Goal: Find specific page/section: Find specific page/section

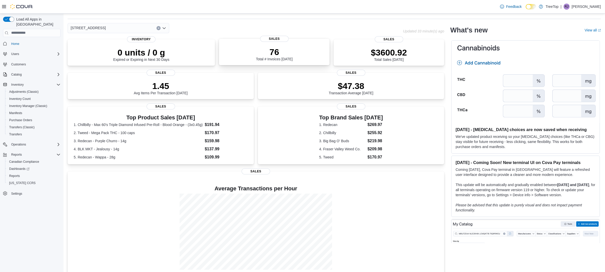
scroll to position [22, 0]
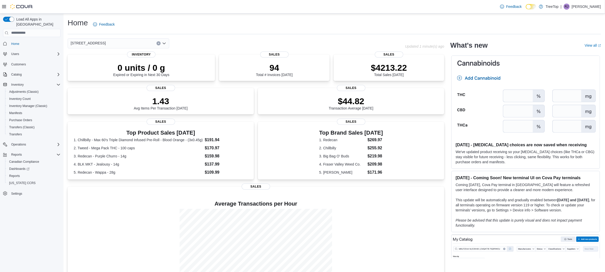
click at [120, 40] on div "[STREET_ADDRESS]" at bounding box center [119, 43] width 102 height 10
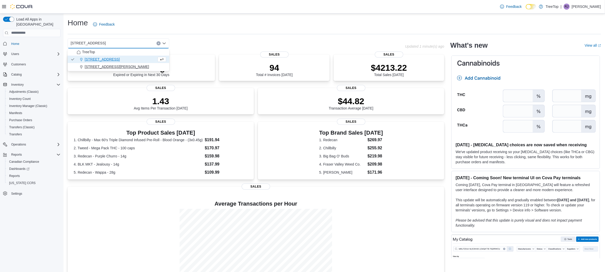
click at [94, 65] on span "796 Brant Street" at bounding box center [117, 66] width 64 height 5
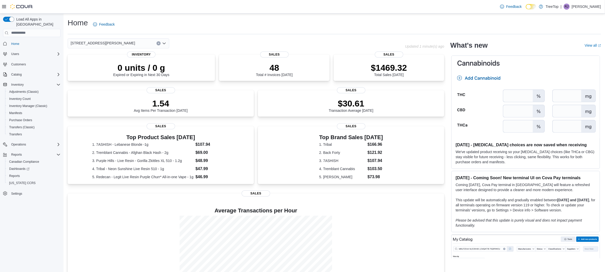
click at [116, 40] on div "796 Brant Street" at bounding box center [119, 43] width 102 height 10
click at [110, 60] on span "[STREET_ADDRESS]" at bounding box center [102, 59] width 35 height 5
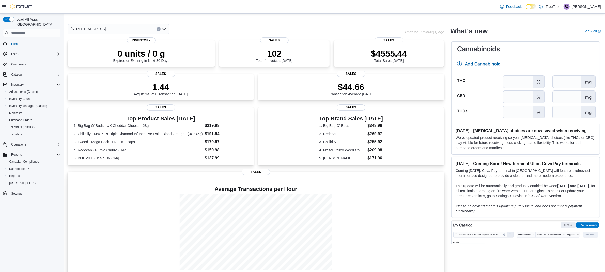
scroll to position [22, 0]
